Goal: Book appointment/travel/reservation

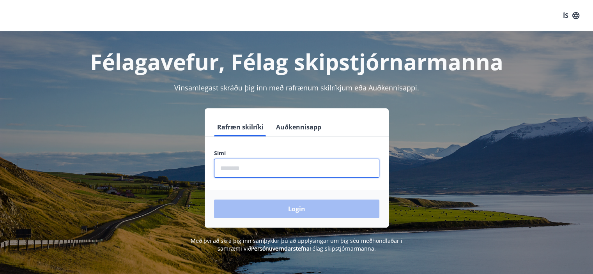
click at [277, 170] on input "phone" at bounding box center [296, 168] width 165 height 19
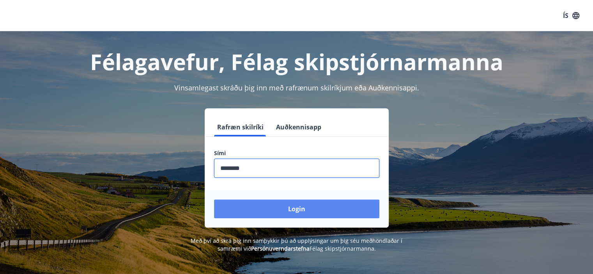
type input "********"
click at [289, 207] on button "Login" at bounding box center [296, 209] width 165 height 19
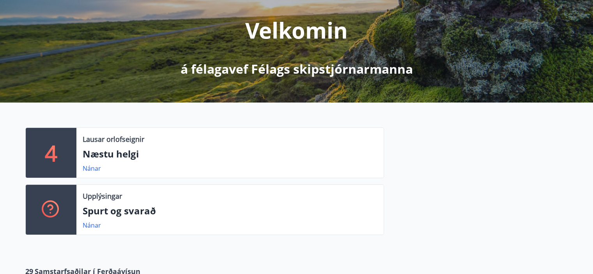
scroll to position [117, 0]
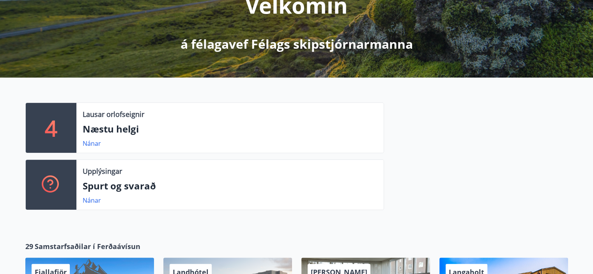
click at [56, 124] on p "4" at bounding box center [51, 128] width 12 height 30
click at [96, 115] on p "Lausar orlofseignir" at bounding box center [114, 114] width 62 height 10
click at [91, 144] on link "Nánar" at bounding box center [92, 143] width 18 height 9
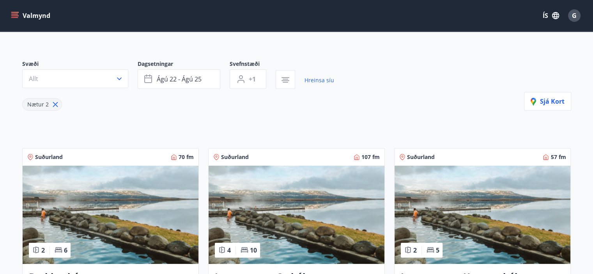
scroll to position [11, 0]
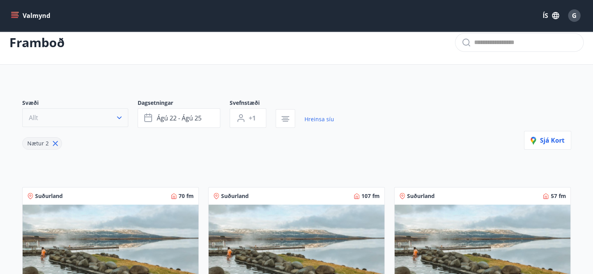
click at [120, 117] on icon "button" at bounding box center [119, 118] width 8 height 8
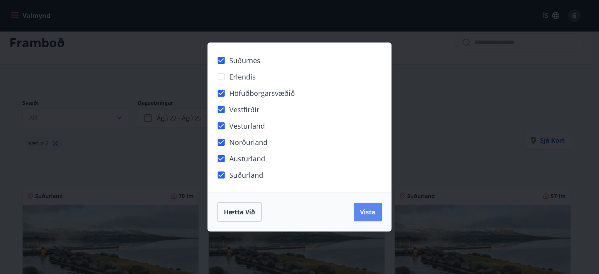
click at [366, 213] on span "Vista" at bounding box center [368, 212] width 16 height 9
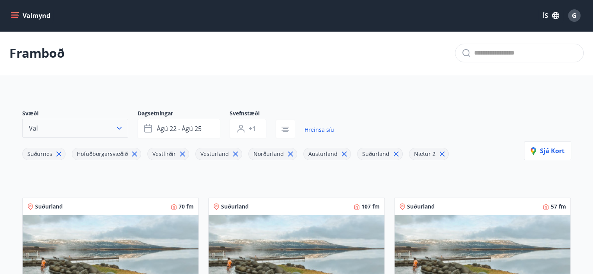
click at [117, 128] on icon "button" at bounding box center [119, 128] width 8 height 8
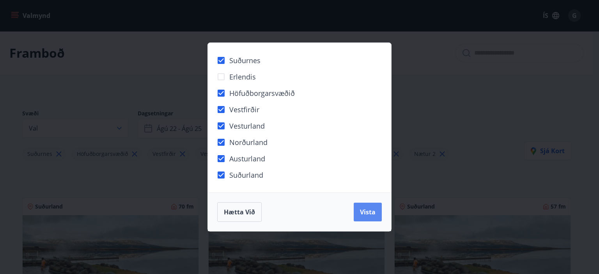
click at [368, 210] on span "Vista" at bounding box center [368, 212] width 16 height 9
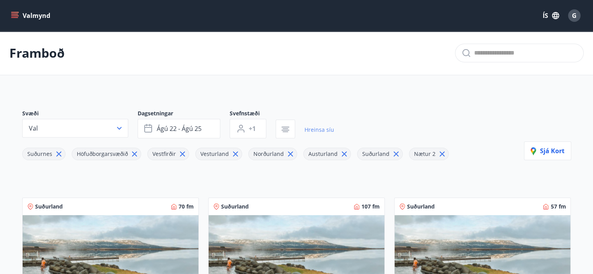
click at [320, 128] on link "Hreinsa síu" at bounding box center [320, 129] width 30 height 17
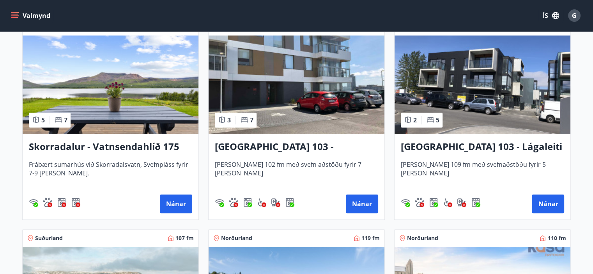
scroll to position [585, 0]
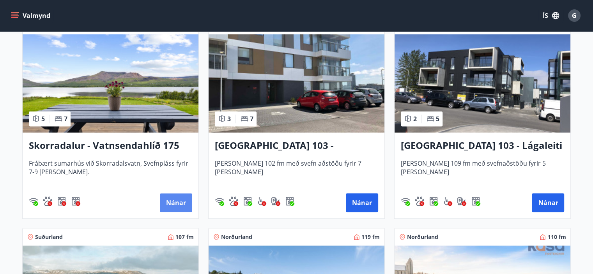
click at [180, 200] on button "Nánar" at bounding box center [176, 203] width 32 height 19
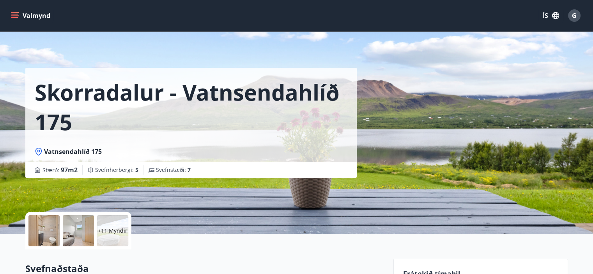
click at [41, 223] on div at bounding box center [43, 230] width 31 height 31
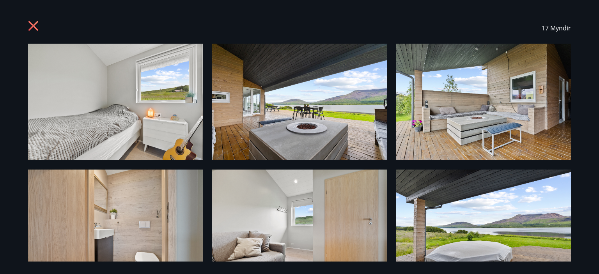
click at [34, 25] on icon at bounding box center [33, 26] width 10 height 10
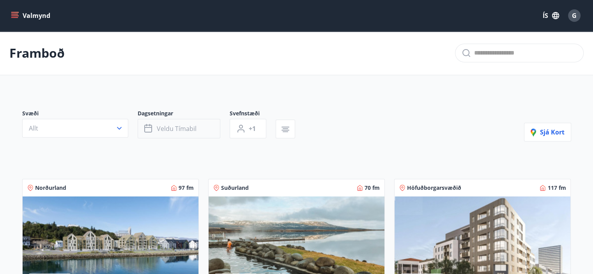
click at [188, 129] on span "Veldu tímabil" at bounding box center [177, 128] width 40 height 9
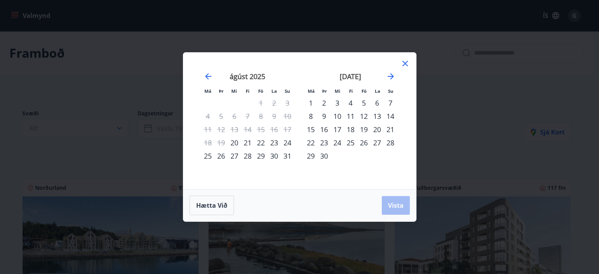
click at [260, 154] on div "29" at bounding box center [260, 155] width 13 height 13
click at [289, 153] on div "31" at bounding box center [287, 155] width 13 height 13
click at [403, 208] on span "Vista" at bounding box center [396, 205] width 16 height 9
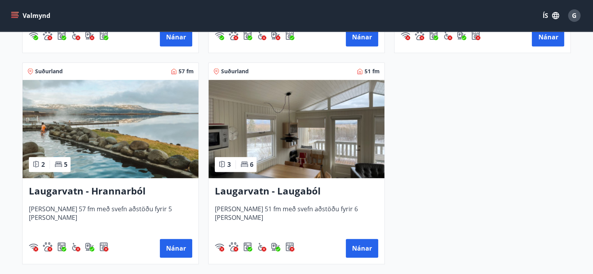
scroll to position [304, 0]
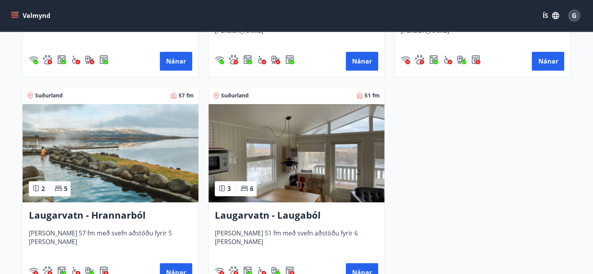
click at [135, 162] on img at bounding box center [111, 153] width 176 height 98
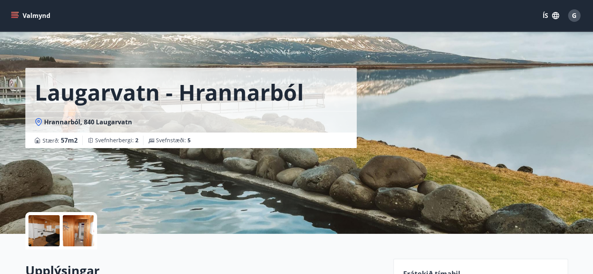
click at [53, 229] on div at bounding box center [43, 230] width 31 height 31
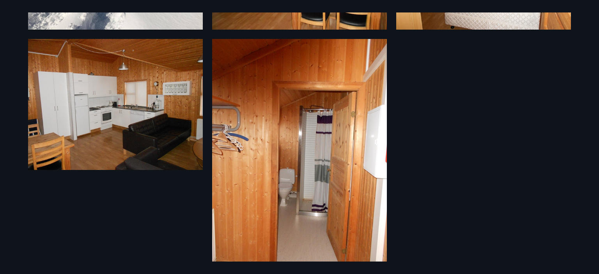
scroll to position [156, 0]
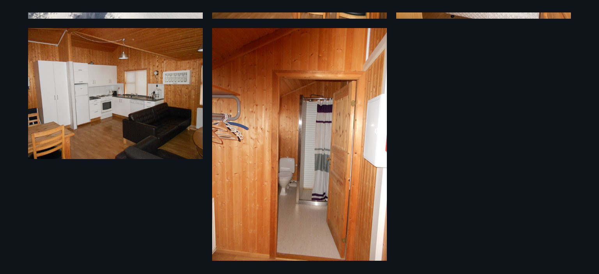
click at [117, 116] on img at bounding box center [115, 93] width 175 height 131
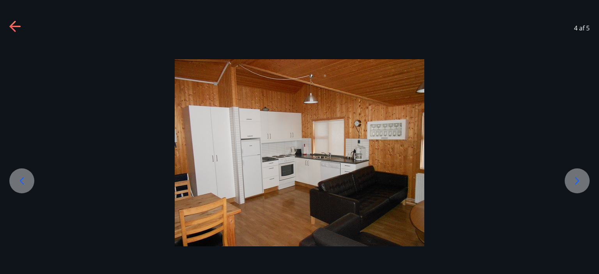
click at [581, 178] on icon at bounding box center [577, 181] width 12 height 12
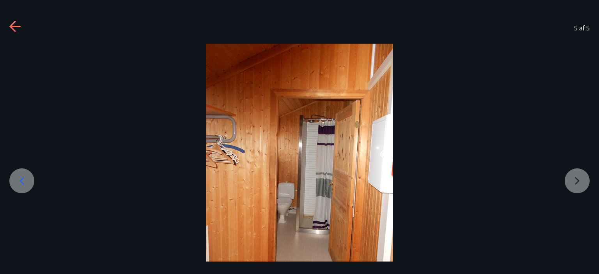
click at [581, 178] on div at bounding box center [299, 169] width 599 height 250
click at [579, 182] on div at bounding box center [299, 169] width 599 height 250
